Goal: Task Accomplishment & Management: Use online tool/utility

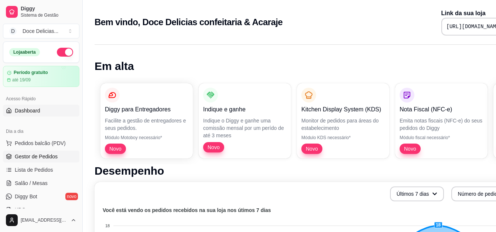
click at [40, 156] on span "Gestor de Pedidos" at bounding box center [36, 156] width 43 height 7
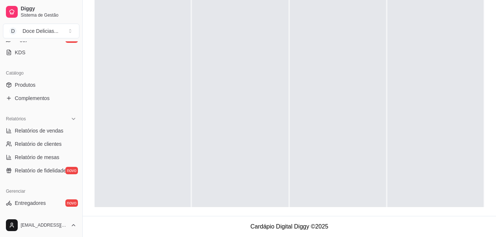
scroll to position [147, 0]
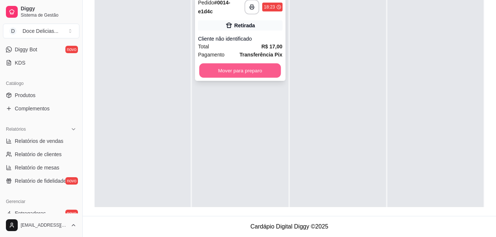
click at [229, 75] on button "Mover para preparo" at bounding box center [241, 71] width 82 height 14
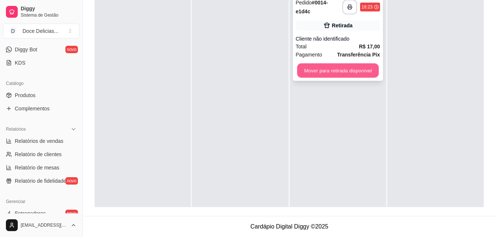
click at [313, 71] on button "Mover para retirada disponível" at bounding box center [338, 71] width 82 height 14
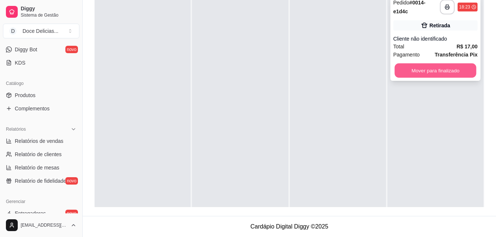
click at [409, 67] on button "Mover para finalizado" at bounding box center [436, 71] width 82 height 14
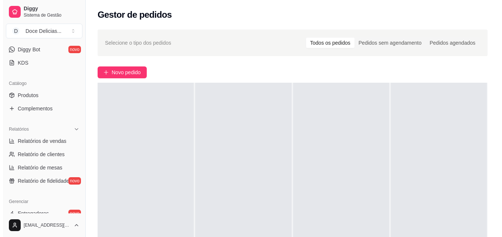
scroll to position [0, 0]
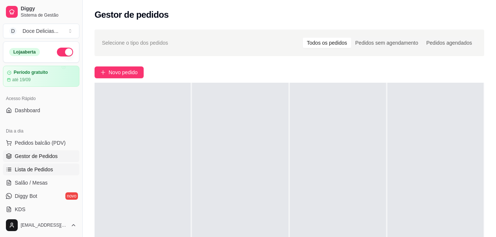
click at [39, 164] on link "Lista de Pedidos" at bounding box center [41, 170] width 77 height 12
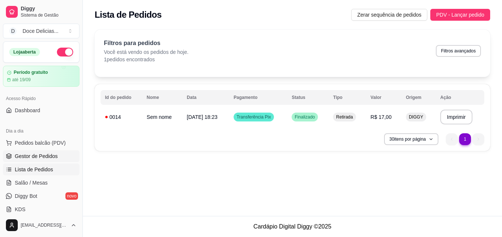
click at [58, 153] on link "Gestor de Pedidos" at bounding box center [41, 156] width 77 height 12
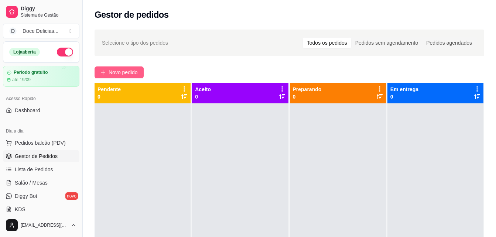
click at [127, 72] on span "Novo pedido" at bounding box center [123, 72] width 29 height 8
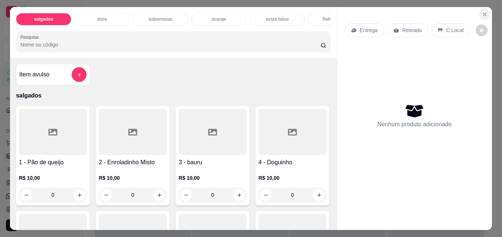
click at [482, 12] on icon "Close" at bounding box center [485, 14] width 6 height 6
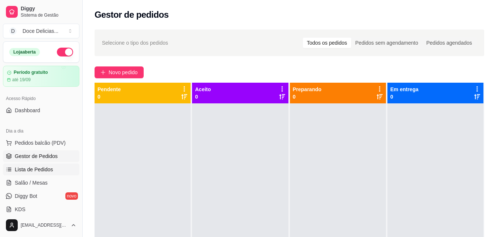
click at [40, 171] on span "Lista de Pedidos" at bounding box center [34, 169] width 38 height 7
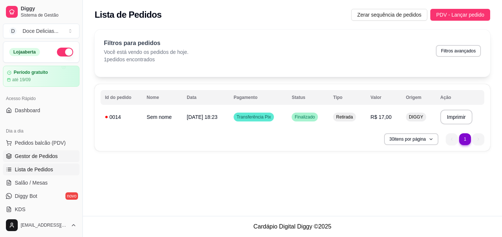
click at [46, 158] on span "Gestor de Pedidos" at bounding box center [36, 156] width 43 height 7
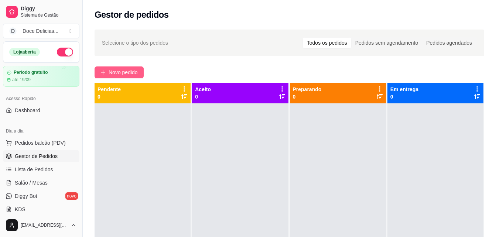
click at [123, 75] on span "Novo pedido" at bounding box center [123, 72] width 29 height 8
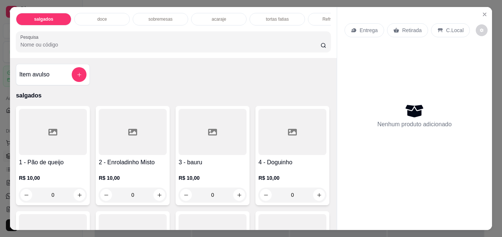
click at [105, 13] on div "doce" at bounding box center [101, 19] width 55 height 13
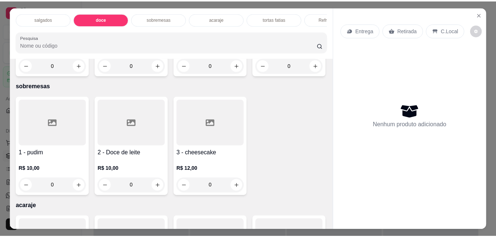
scroll to position [19, 0]
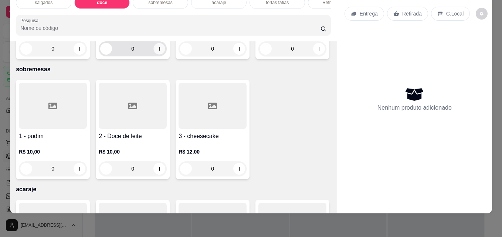
click at [157, 52] on icon "increase-product-quantity" at bounding box center [160, 49] width 6 height 6
type input "1"
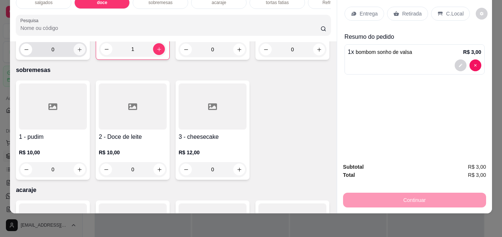
click at [77, 52] on icon "increase-product-quantity" at bounding box center [80, 50] width 6 height 6
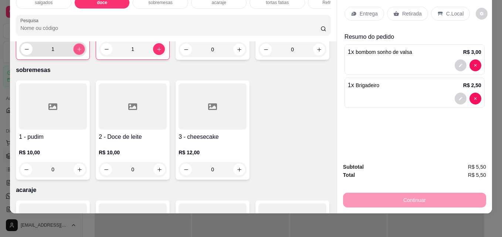
click at [75, 55] on button "increase-product-quantity" at bounding box center [79, 49] width 11 height 11
type input "2"
click at [397, 9] on div "Retirada" at bounding box center [407, 14] width 41 height 14
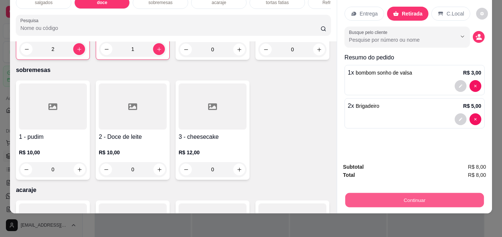
click at [365, 201] on button "Continuar" at bounding box center [414, 200] width 139 height 14
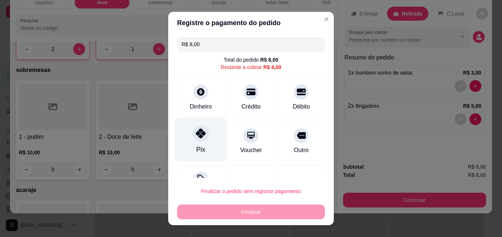
click at [187, 138] on div "Pix" at bounding box center [201, 140] width 52 height 43
type input "R$ 0,00"
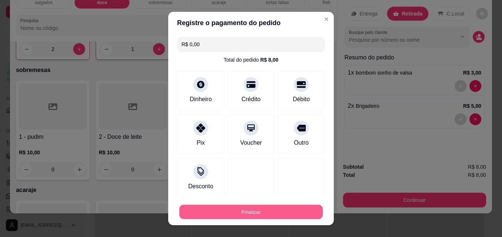
click at [237, 216] on button "Finalizar" at bounding box center [250, 212] width 143 height 14
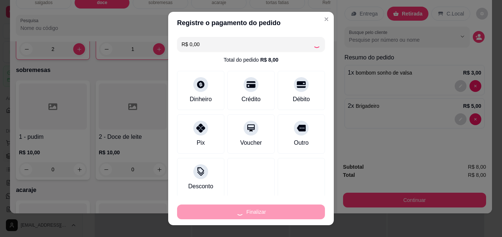
type input "0"
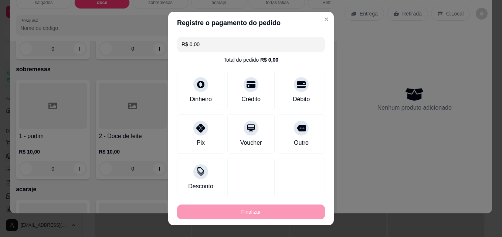
type input "-R$ 8,00"
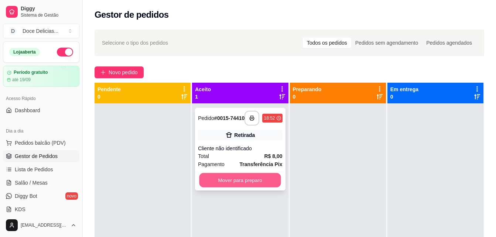
click at [265, 181] on button "Mover para preparo" at bounding box center [241, 180] width 82 height 14
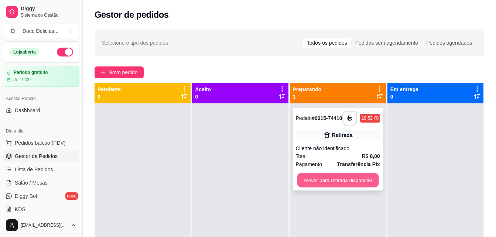
click at [341, 180] on button "Mover para retirada disponível" at bounding box center [338, 180] width 82 height 14
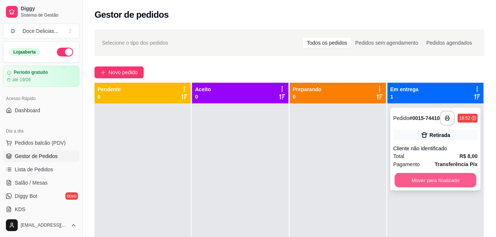
click at [425, 180] on button "Mover para finalizado" at bounding box center [436, 180] width 82 height 14
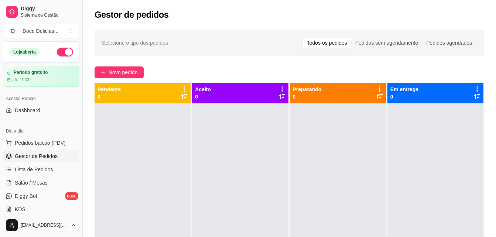
click at [86, 128] on div "Selecione o tipo dos pedidos Todos os pedidos Pedidos sem agendamento Pedidos a…" at bounding box center [290, 177] width 414 height 304
